Goal: Book appointment/travel/reservation

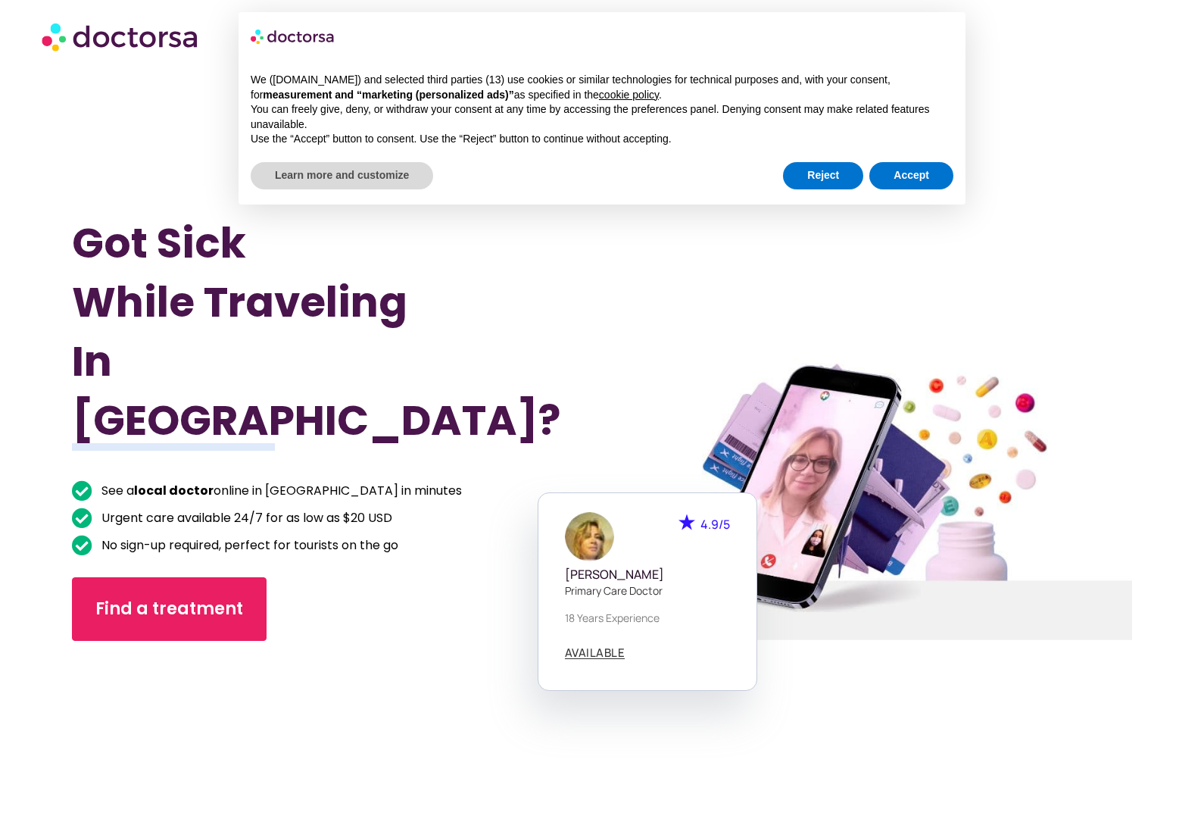
click at [1084, 237] on div at bounding box center [867, 499] width 565 height 877
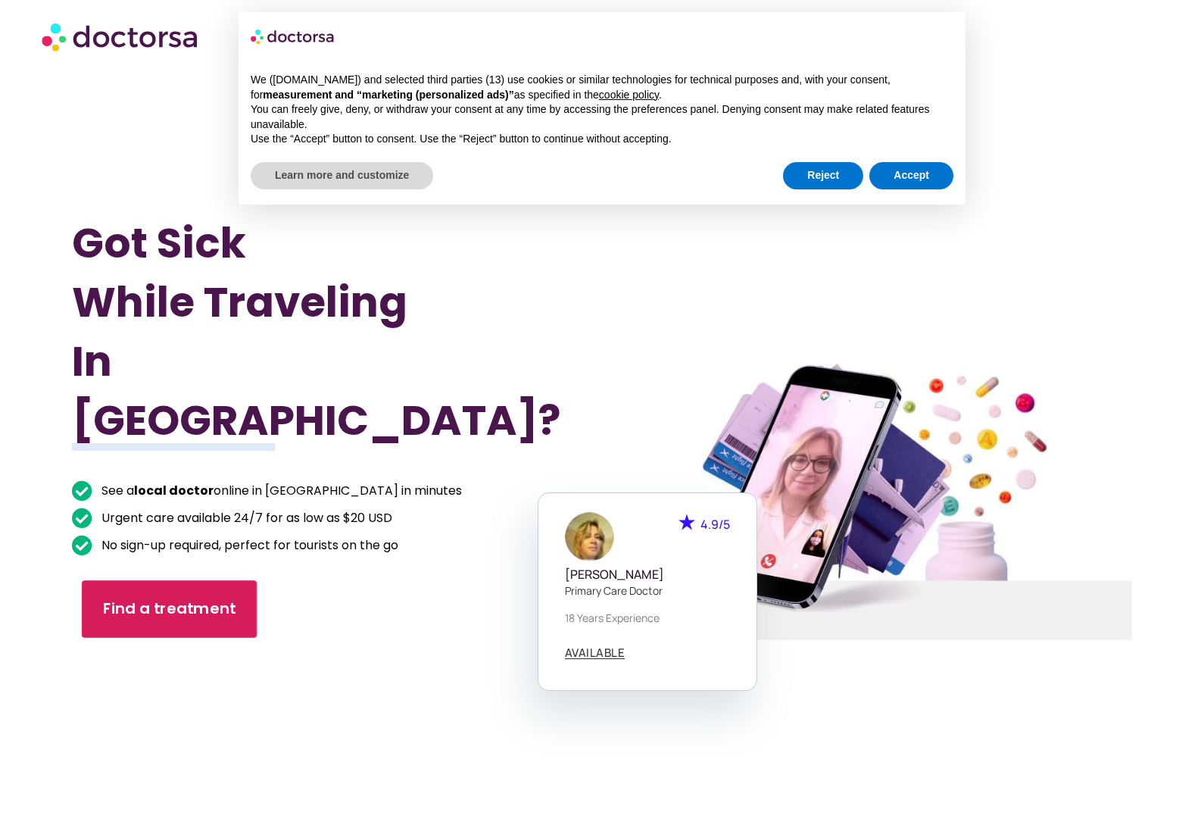
click at [131, 586] on link "Find a treatment" at bounding box center [169, 609] width 175 height 58
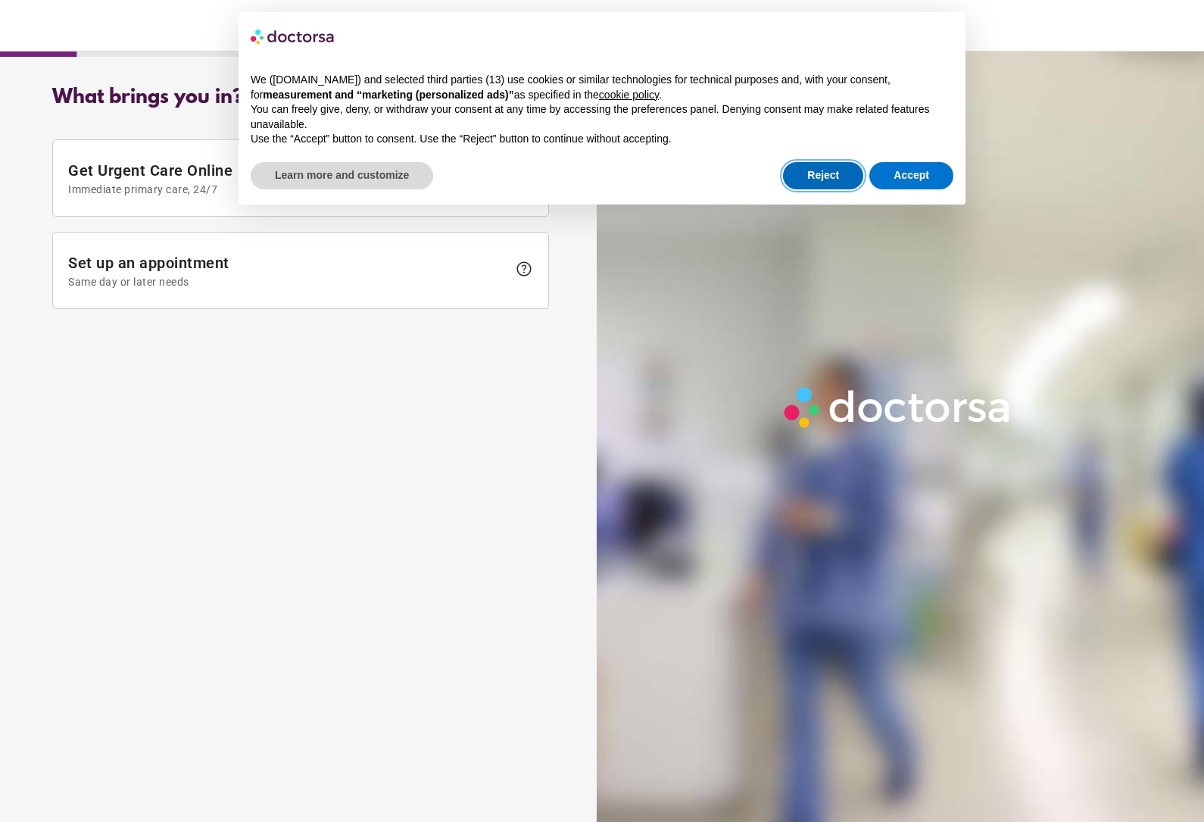
click at [829, 164] on button "Reject" at bounding box center [823, 175] width 80 height 27
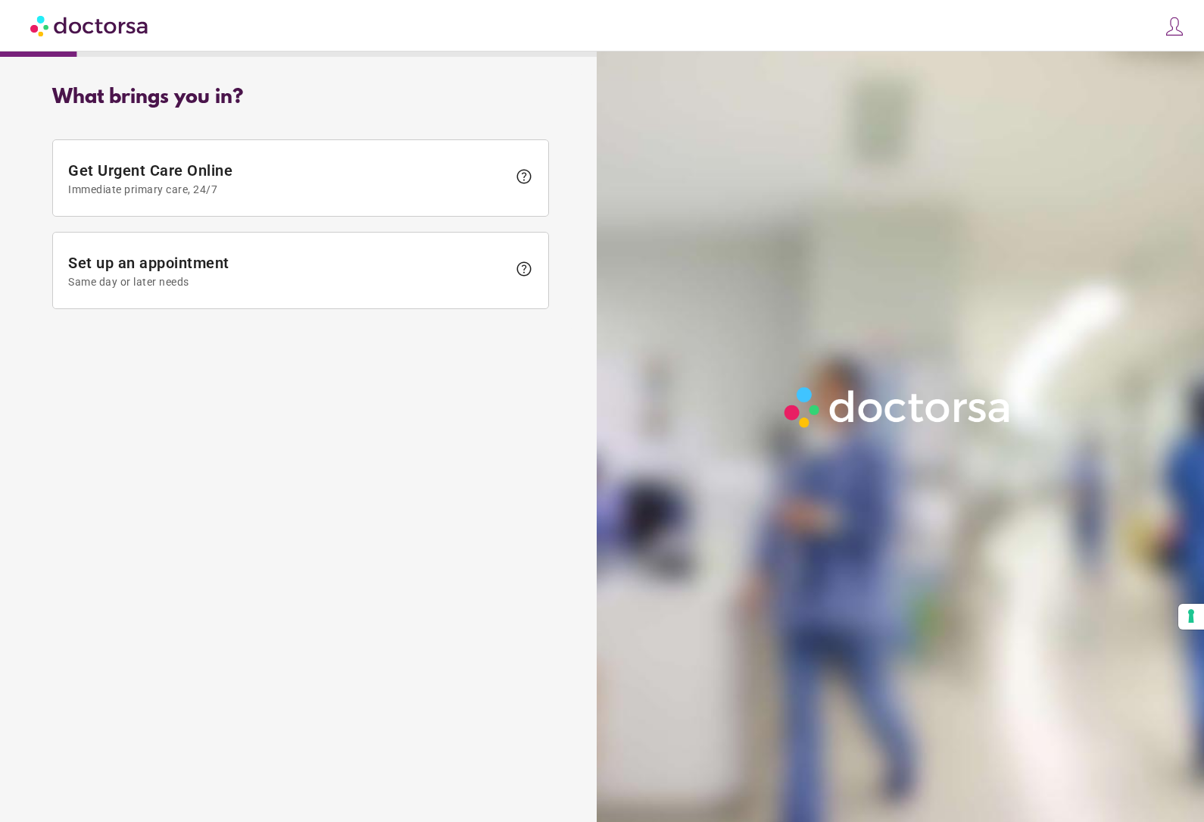
click at [216, 295] on span at bounding box center [300, 271] width 495 height 76
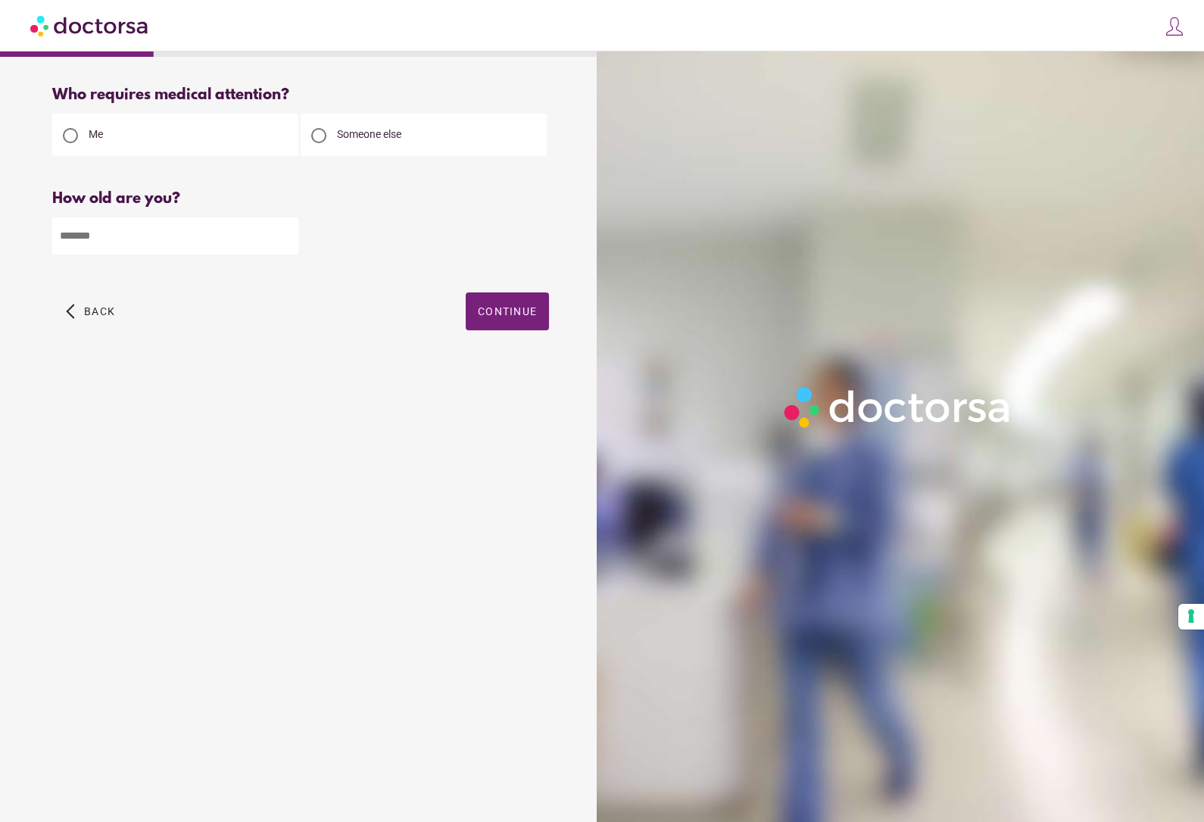
click at [194, 236] on input "number" at bounding box center [175, 235] width 246 height 37
type input "**"
click at [519, 312] on span "Continue" at bounding box center [507, 311] width 59 height 12
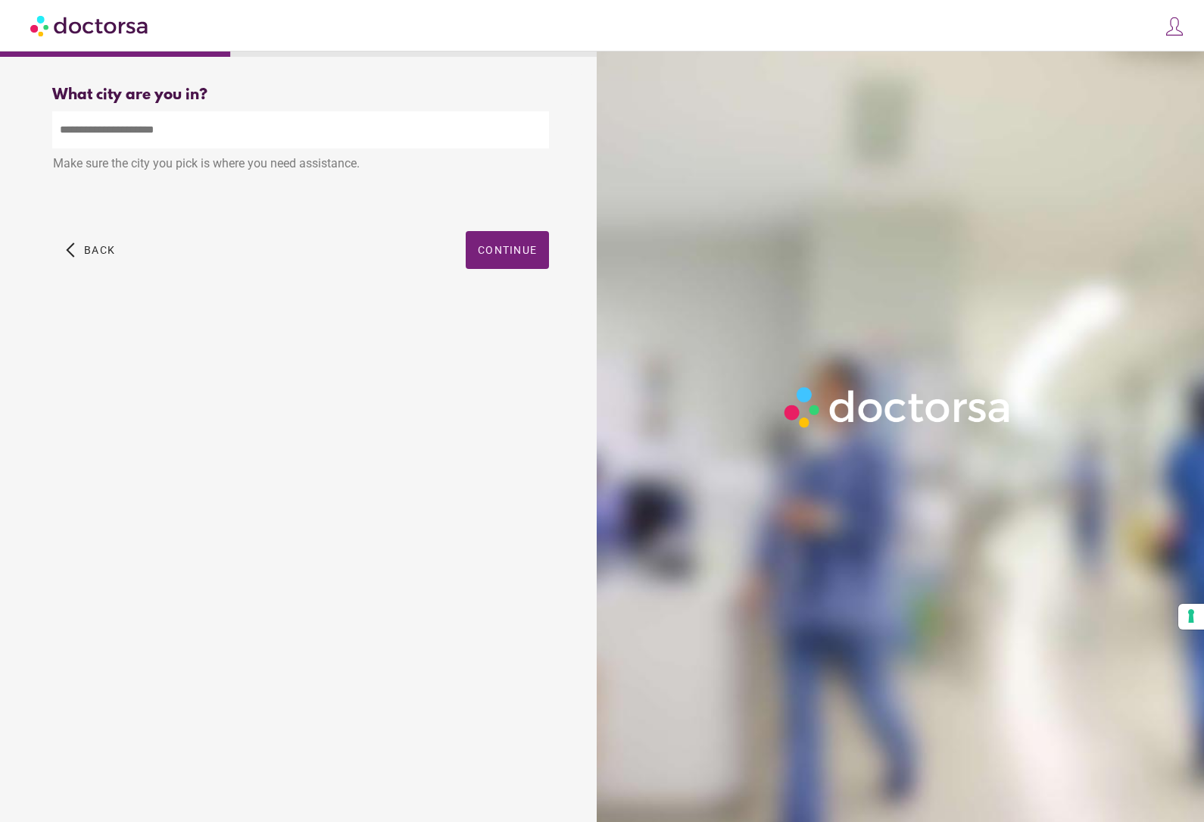
click at [266, 128] on input "text" at bounding box center [300, 129] width 497 height 37
drag, startPoint x: 266, startPoint y: 132, endPoint x: 481, endPoint y: 251, distance: 245.8
click at [0, 0] on html "**********" at bounding box center [602, 411] width 1204 height 822
click at [481, 251] on span "Continue" at bounding box center [507, 250] width 59 height 12
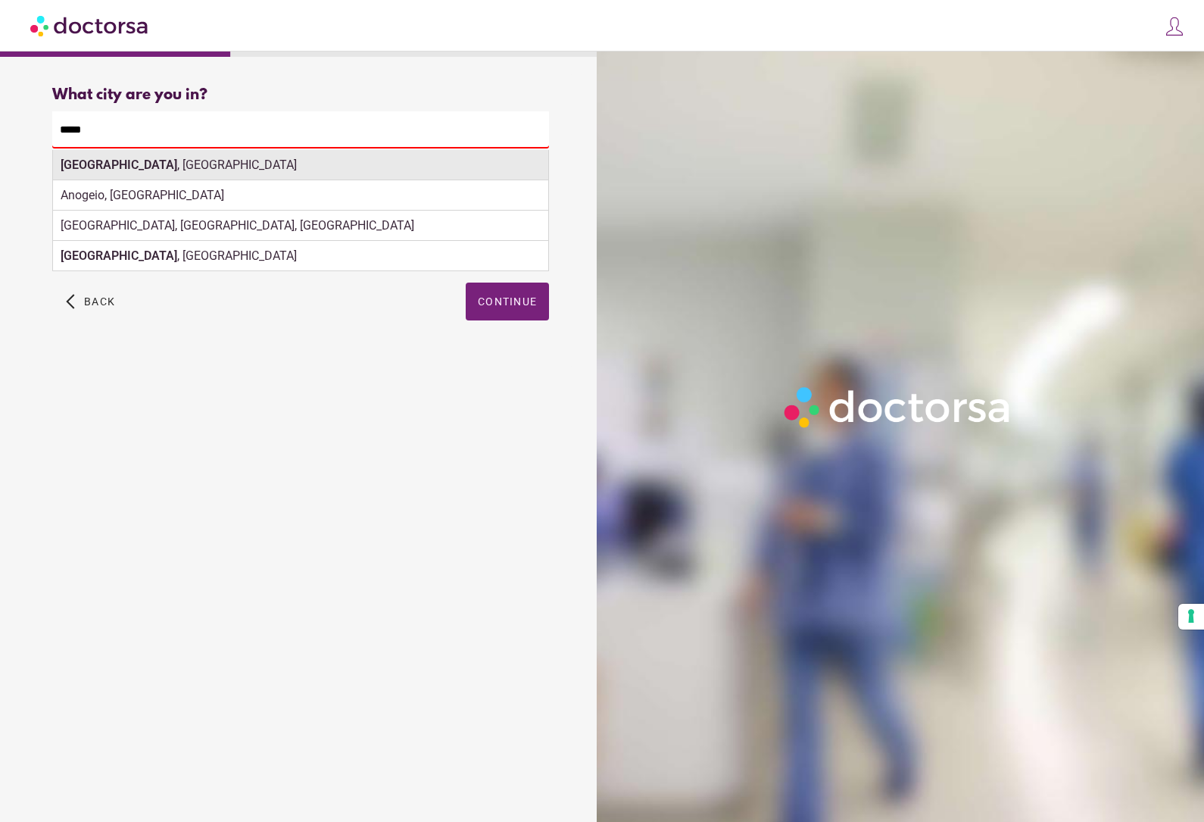
click at [273, 164] on div "Hanoi , Vietnam" at bounding box center [300, 165] width 495 height 30
type input "**********"
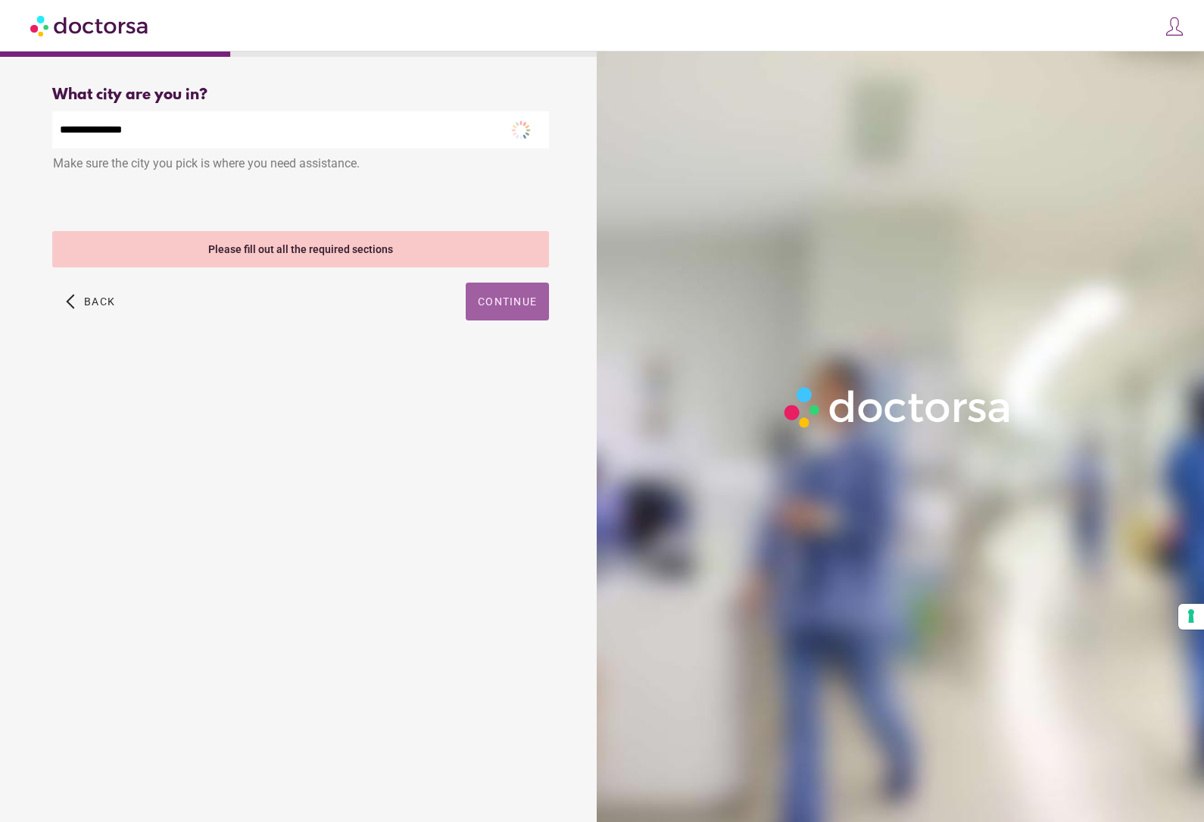
click at [506, 320] on span "button" at bounding box center [507, 302] width 83 height 38
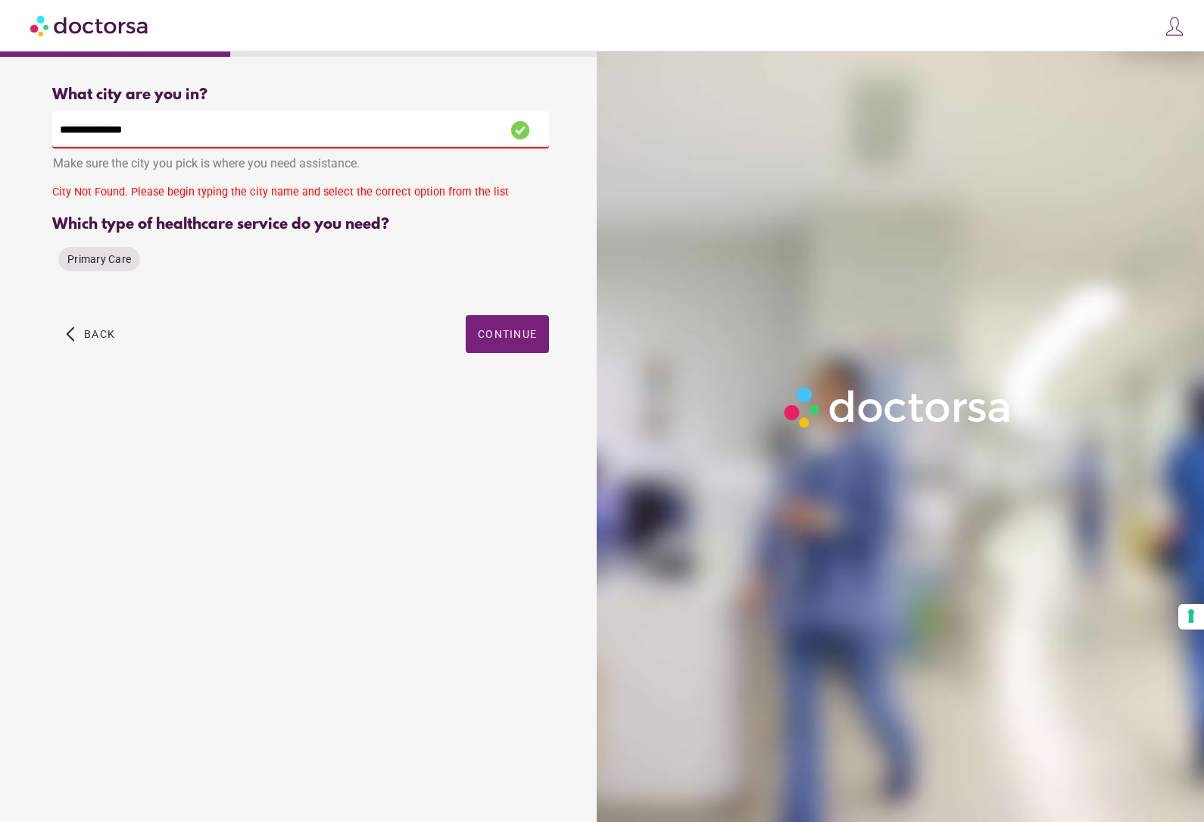
click at [96, 276] on div "Primary Care" at bounding box center [99, 259] width 94 height 36
click at [100, 261] on span "Primary Care" at bounding box center [99, 259] width 64 height 12
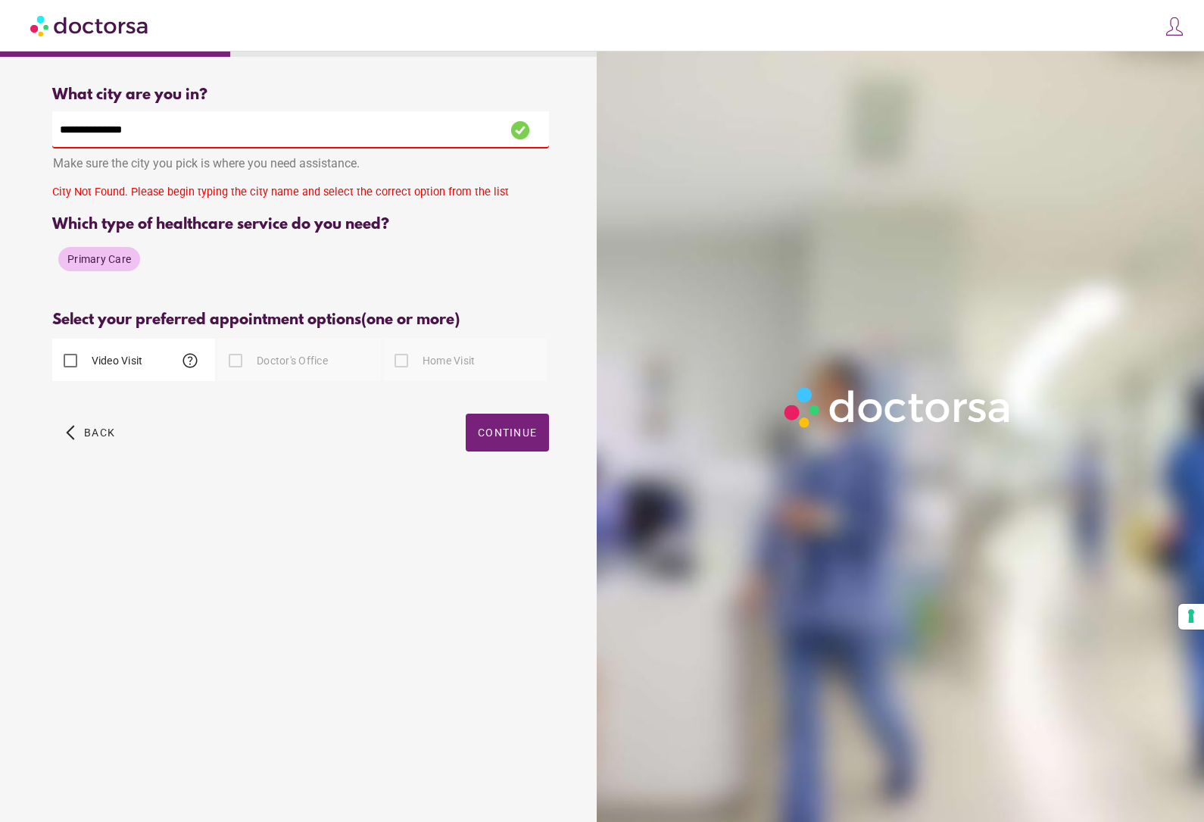
click at [505, 323] on div "Select your preferred appointment options (one or more)" at bounding box center [300, 319] width 497 height 17
click at [300, 363] on label "Doctor's Office" at bounding box center [291, 360] width 74 height 15
